Goal: Transaction & Acquisition: Subscribe to service/newsletter

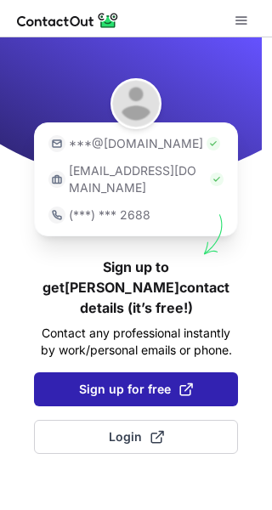
click at [120, 381] on span "Sign up for free" at bounding box center [136, 389] width 114 height 17
click at [135, 372] on button "Sign up for free" at bounding box center [136, 389] width 204 height 34
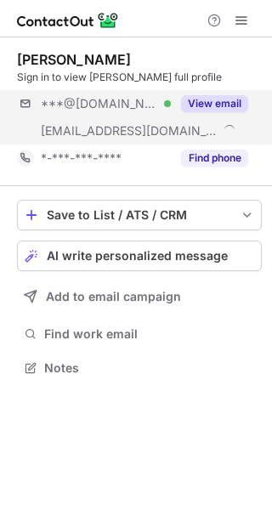
scroll to position [356, 272]
click at [207, 99] on button "View email" at bounding box center [214, 103] width 67 height 17
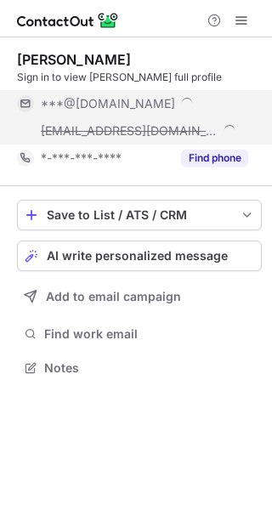
scroll to position [383, 272]
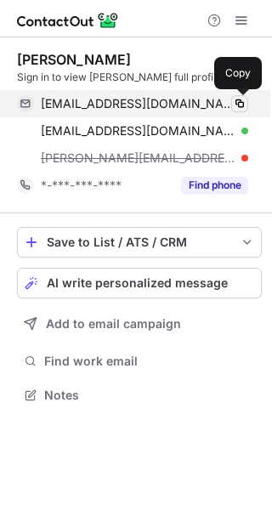
click at [240, 99] on span at bounding box center [240, 104] width 14 height 14
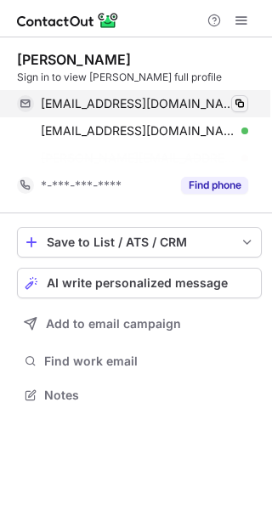
scroll to position [356, 272]
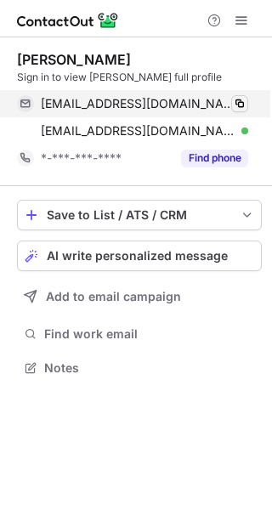
click at [235, 98] on span at bounding box center [240, 104] width 14 height 14
